Goal: Task Accomplishment & Management: Manage account settings

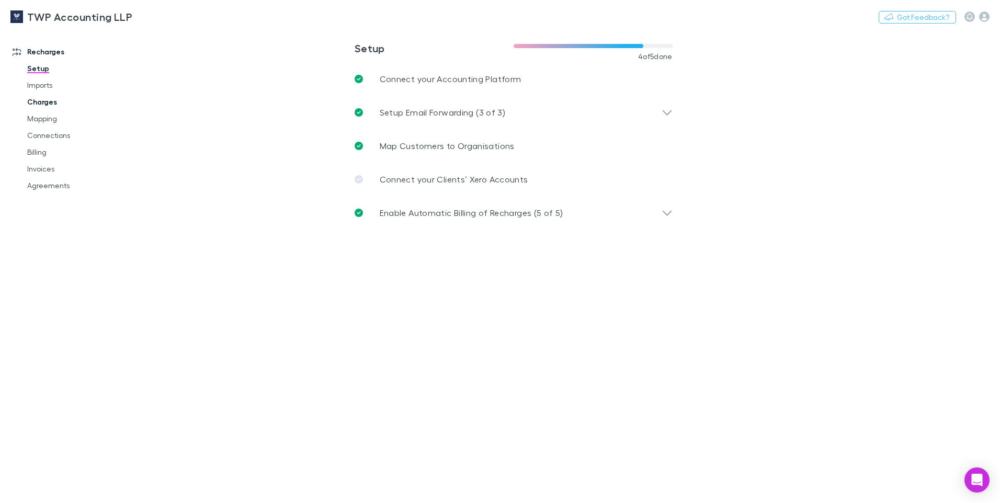
click at [51, 102] on link "Charges" at bounding box center [79, 102] width 124 height 17
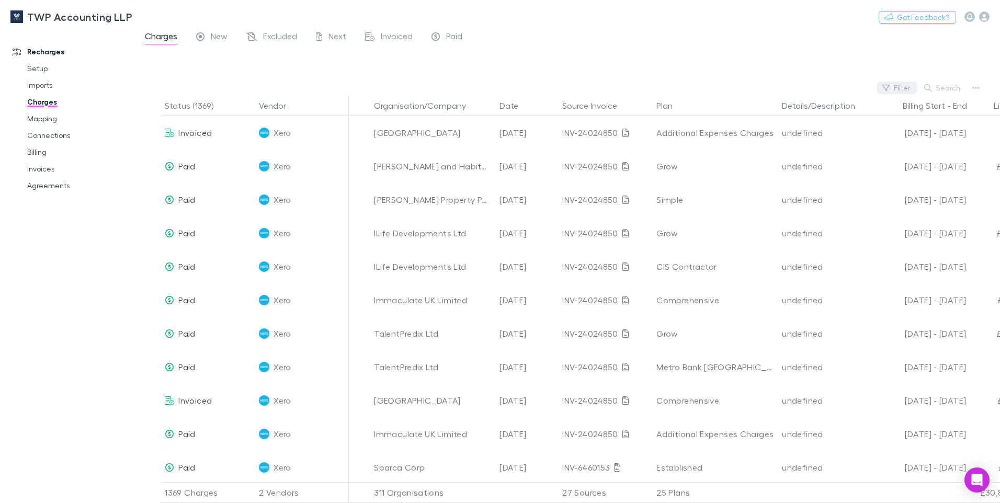
click at [905, 89] on button "Filter" at bounding box center [897, 88] width 40 height 13
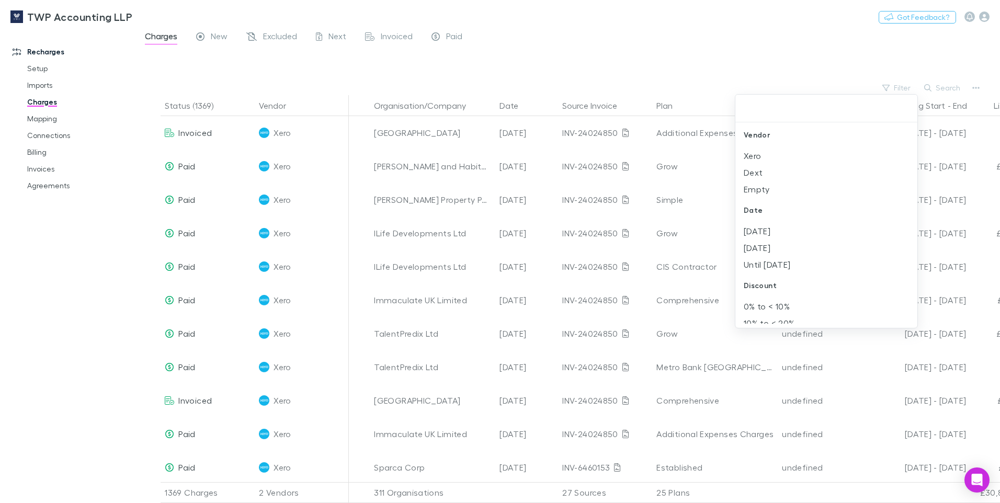
click at [42, 152] on div at bounding box center [500, 251] width 1000 height 503
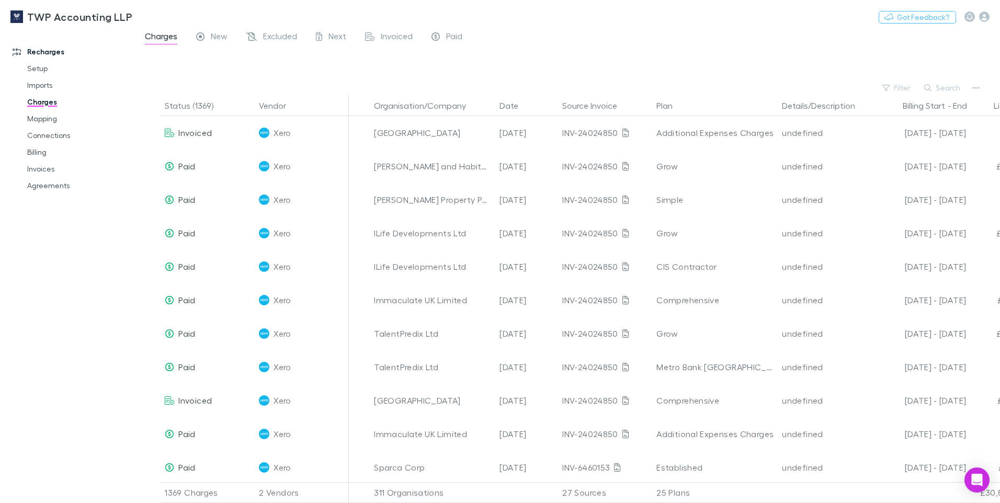
click at [42, 152] on link "Billing" at bounding box center [79, 152] width 124 height 17
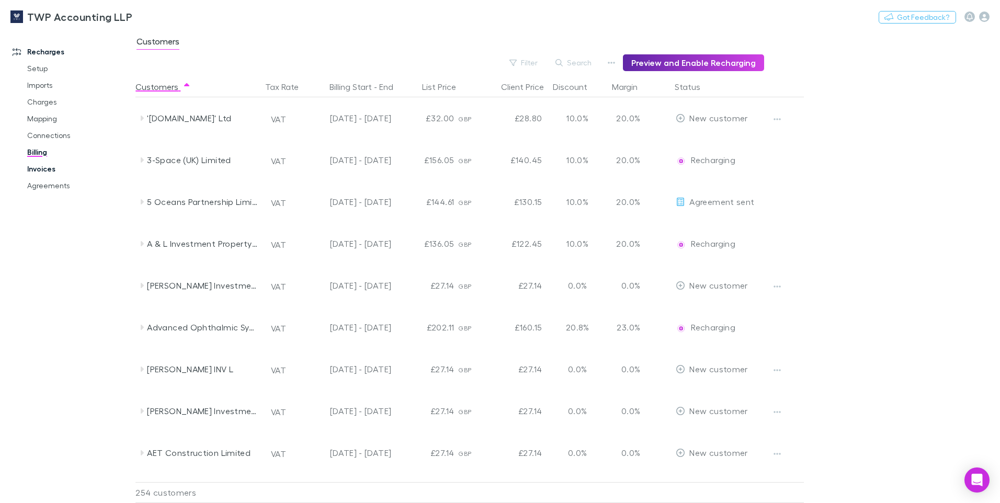
click at [41, 168] on link "Invoices" at bounding box center [79, 169] width 124 height 17
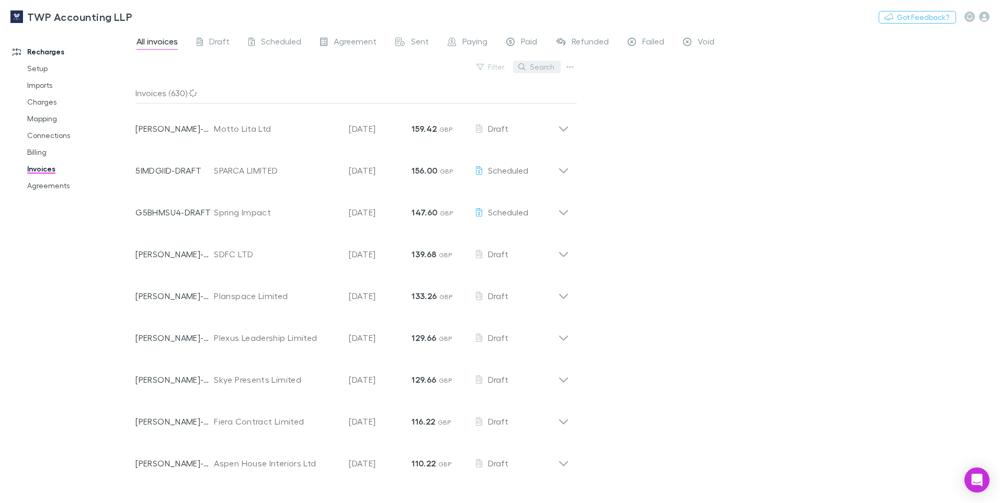
click at [545, 67] on button "Search" at bounding box center [537, 67] width 48 height 13
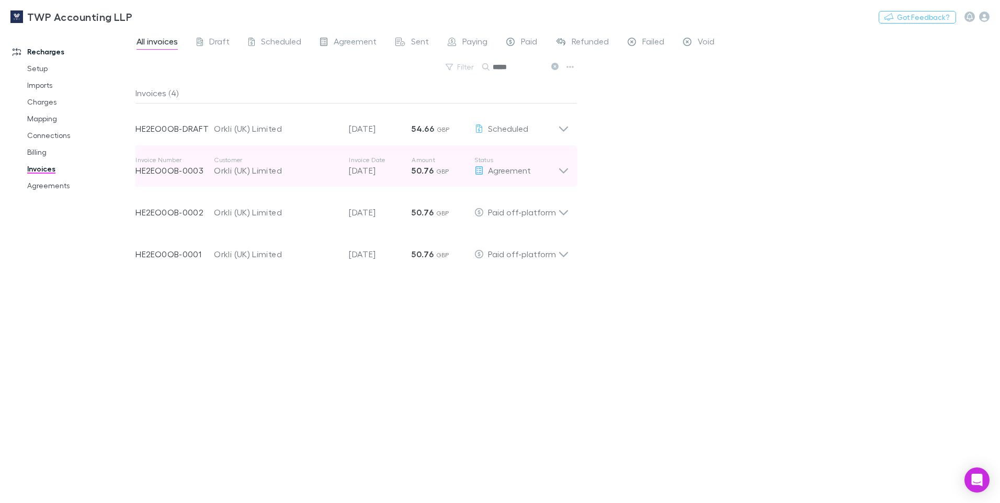
type input "*****"
click at [562, 169] on icon at bounding box center [563, 166] width 11 height 21
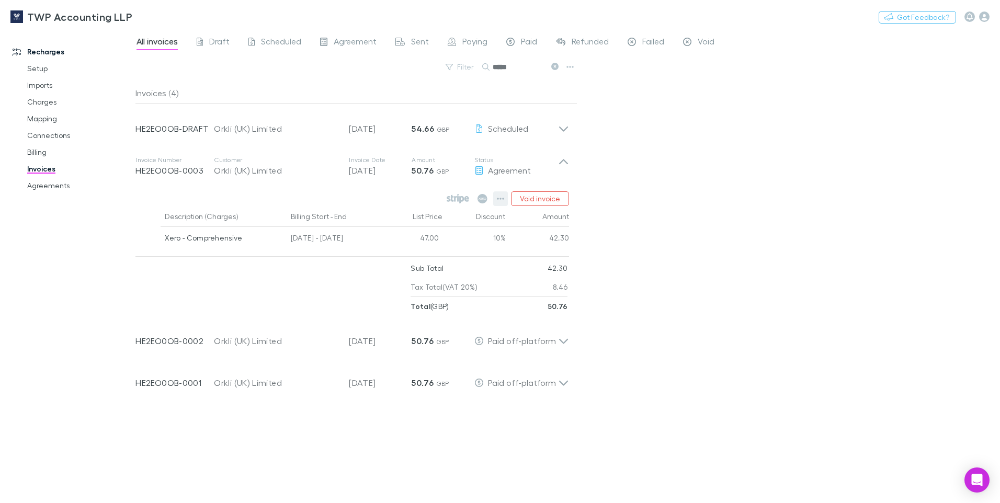
click at [501, 197] on icon "button" at bounding box center [500, 199] width 7 height 8
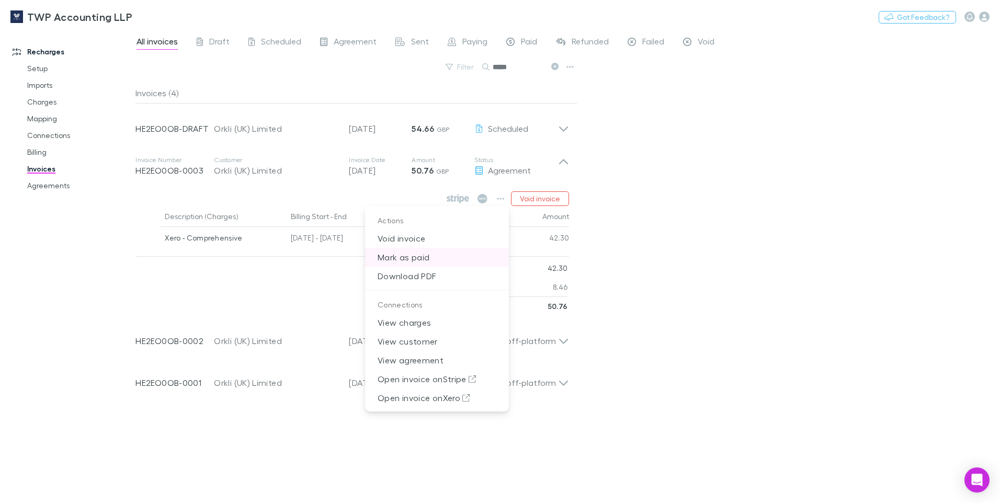
click at [421, 258] on p "Mark as paid" at bounding box center [437, 257] width 144 height 19
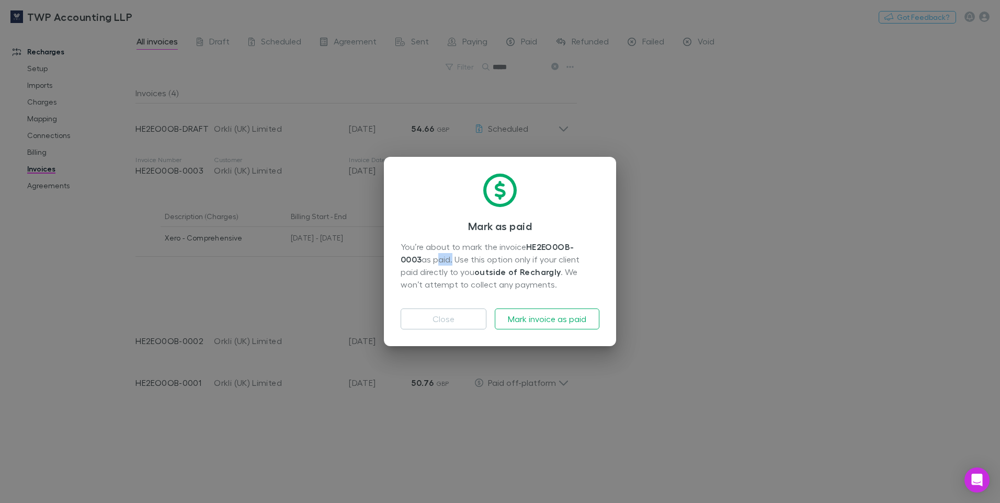
click at [421, 258] on div "You’re about to mark the invoice HE2EO0OB-0003 as paid. Use this option only if…" at bounding box center [500, 266] width 199 height 51
click at [543, 317] on button "Mark invoice as paid" at bounding box center [547, 319] width 105 height 21
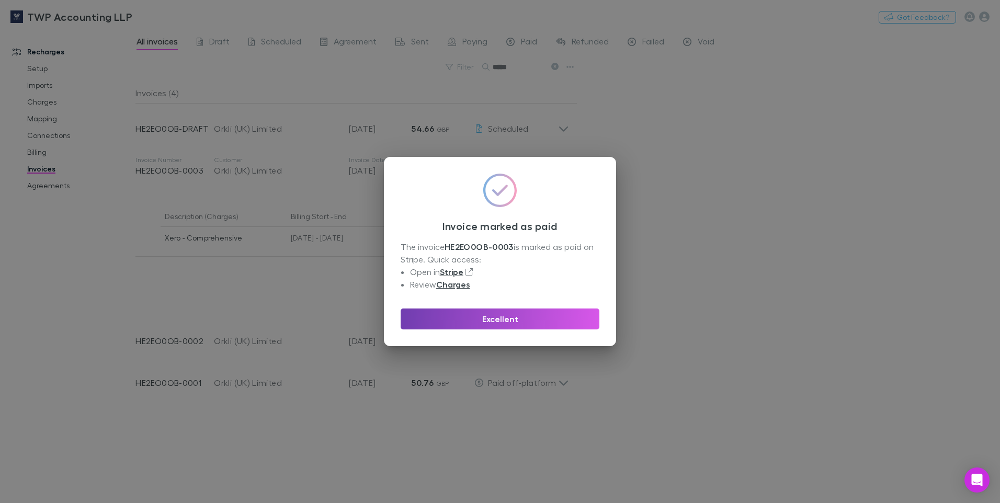
click at [538, 316] on button "Excellent" at bounding box center [500, 319] width 199 height 21
